Goal: Find specific page/section: Find specific page/section

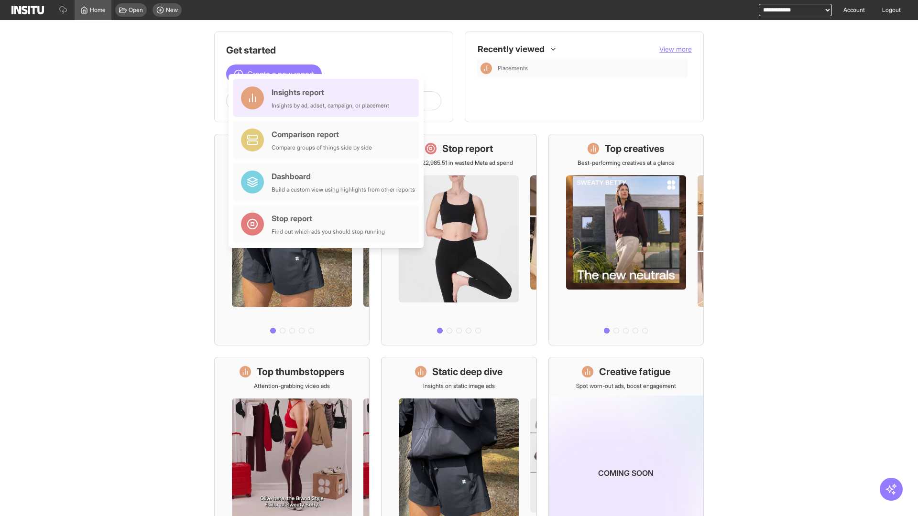
click at [328, 98] on div "Insights report Insights by ad, adset, campaign, or placement" at bounding box center [331, 98] width 118 height 23
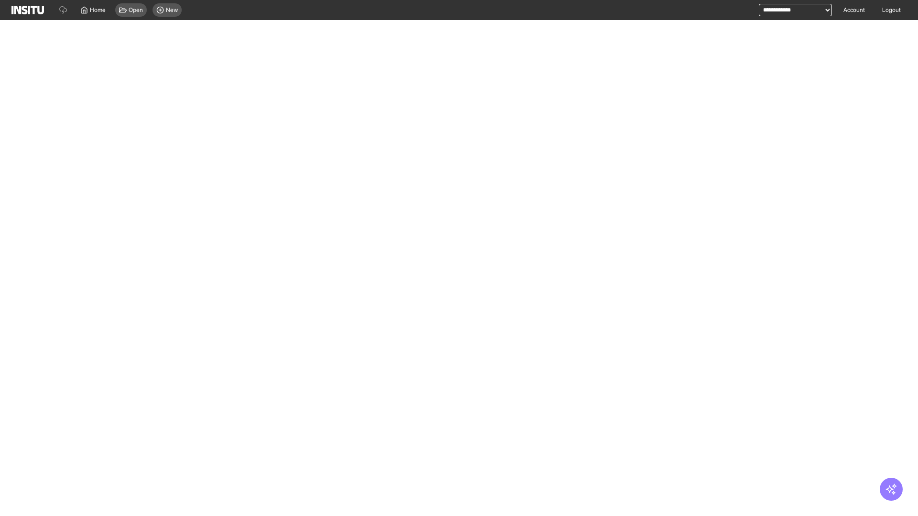
select select "**"
